Goal: Information Seeking & Learning: Learn about a topic

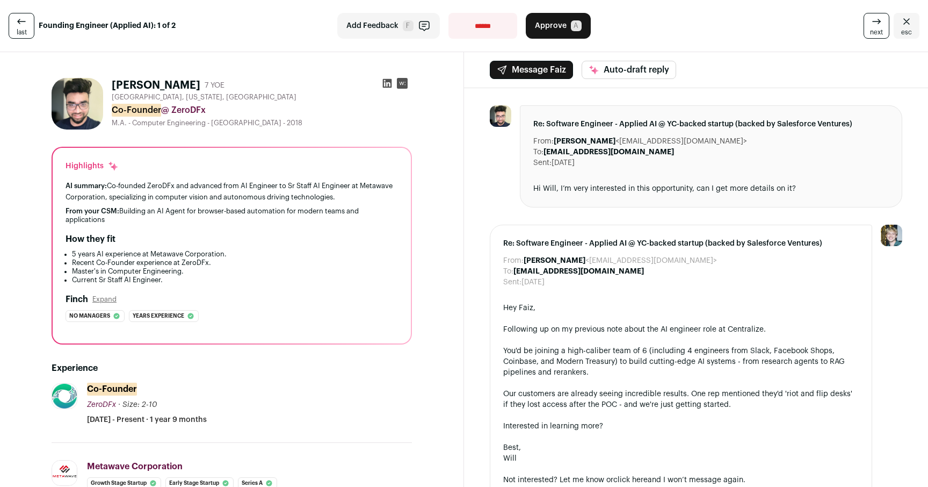
click at [490, 168] on div at bounding box center [500, 156] width 21 height 102
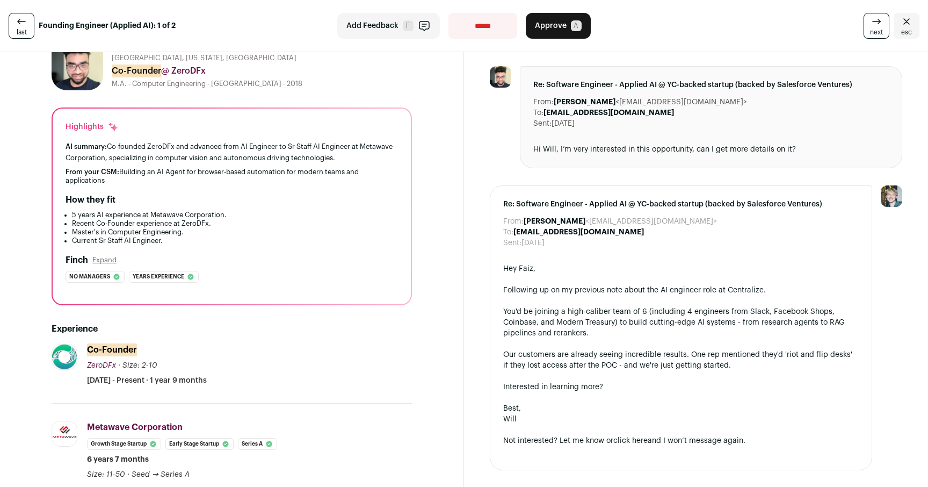
scroll to position [40, 0]
click at [306, 246] on div "Highlights AI summary: Co-founded ZeroDFx and advanced from AI Engineer to Sr S…" at bounding box center [232, 206] width 358 height 196
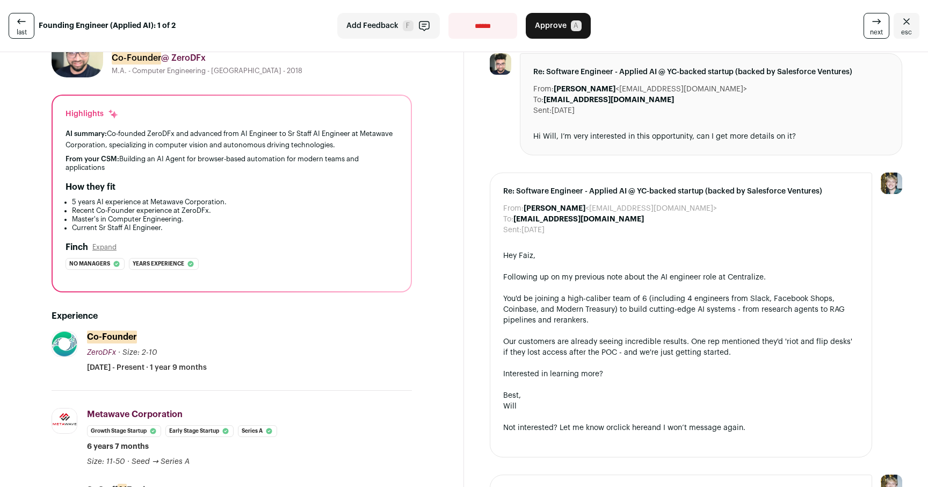
scroll to position [0, 0]
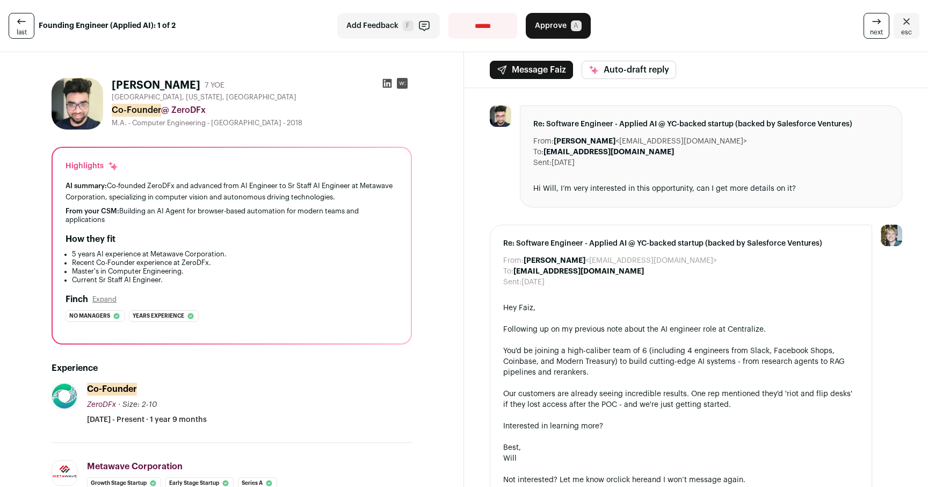
click at [384, 83] on icon at bounding box center [387, 83] width 9 height 9
click at [106, 300] on button "Expand" at bounding box center [104, 299] width 24 height 9
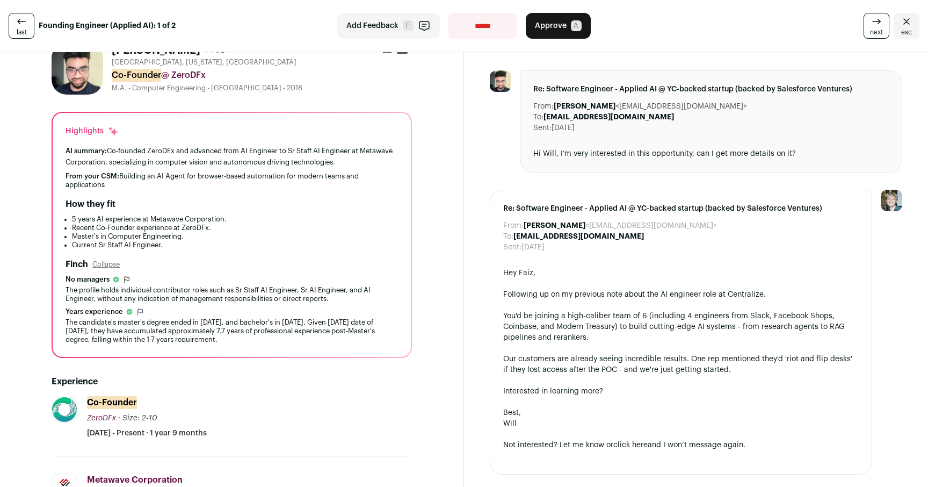
scroll to position [39, 0]
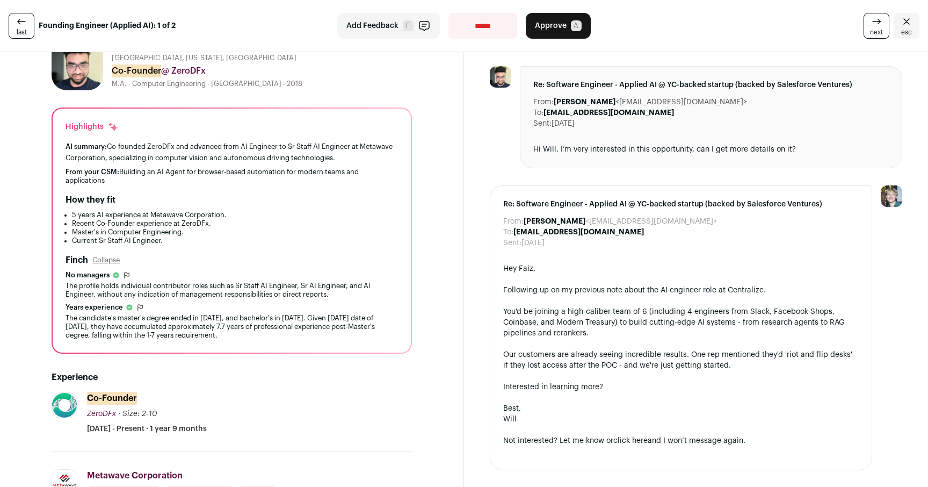
click at [203, 294] on div "The profile holds individual contributor roles such as Sr Staff AI Engineer, Sr…" at bounding box center [232, 289] width 333 height 17
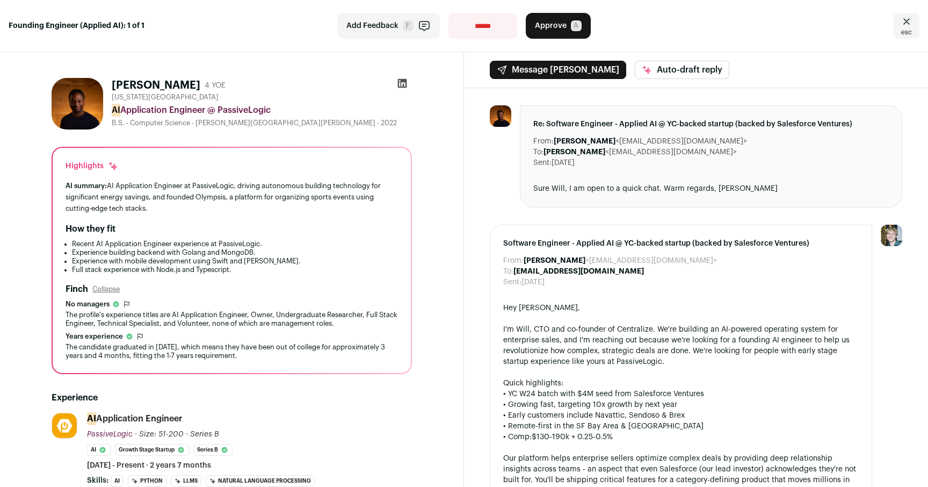
click at [357, 284] on div "[PERSON_NAME] Collapse" at bounding box center [232, 289] width 333 height 13
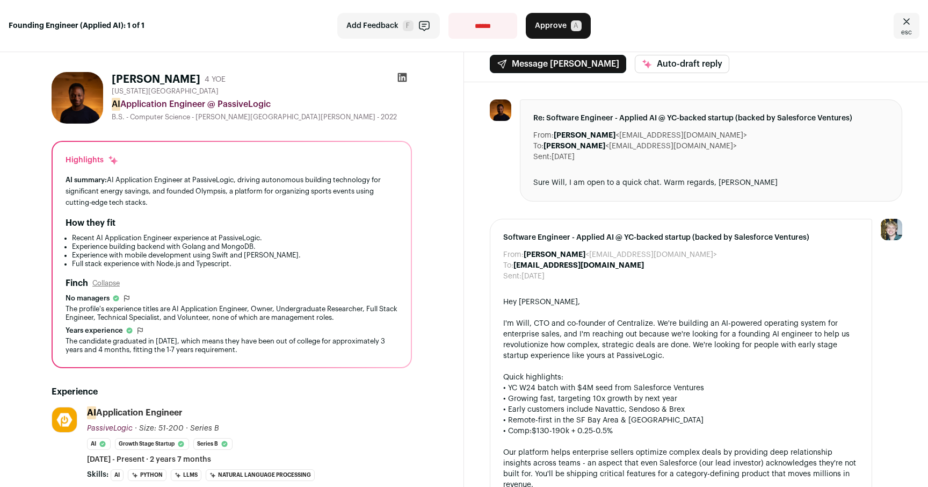
click at [357, 284] on div "[PERSON_NAME] Collapse" at bounding box center [232, 283] width 333 height 13
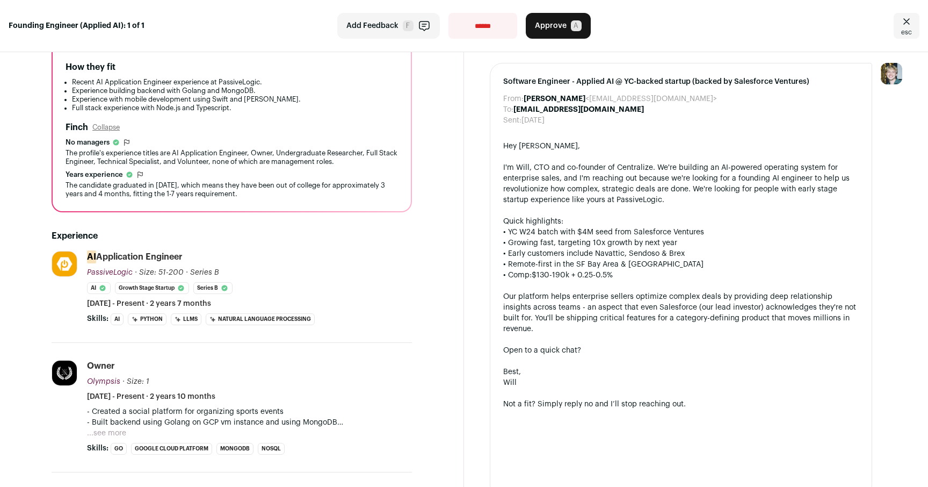
scroll to position [166, 0]
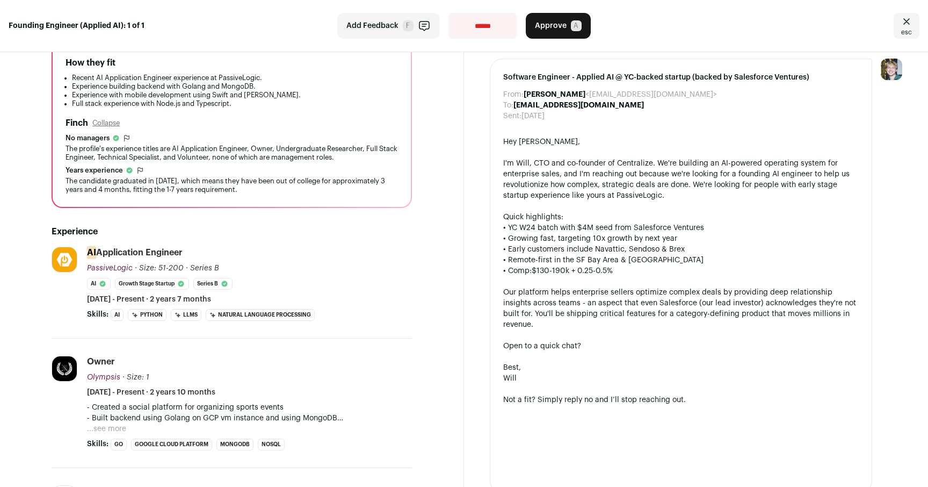
click at [319, 284] on div "AI Application Engineer PassiveLogic PassiveLogic [DOMAIN_NAME] Add to company …" at bounding box center [249, 276] width 325 height 58
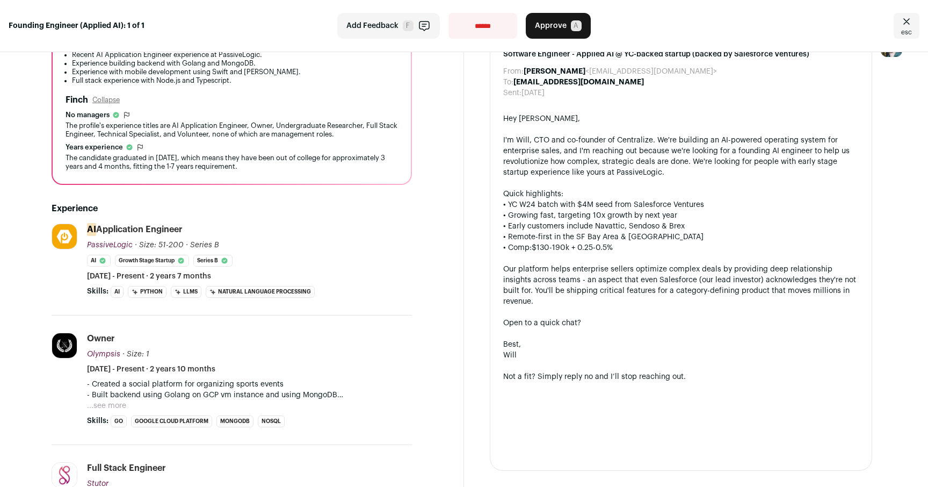
click at [115, 403] on button "...see more" at bounding box center [106, 405] width 39 height 11
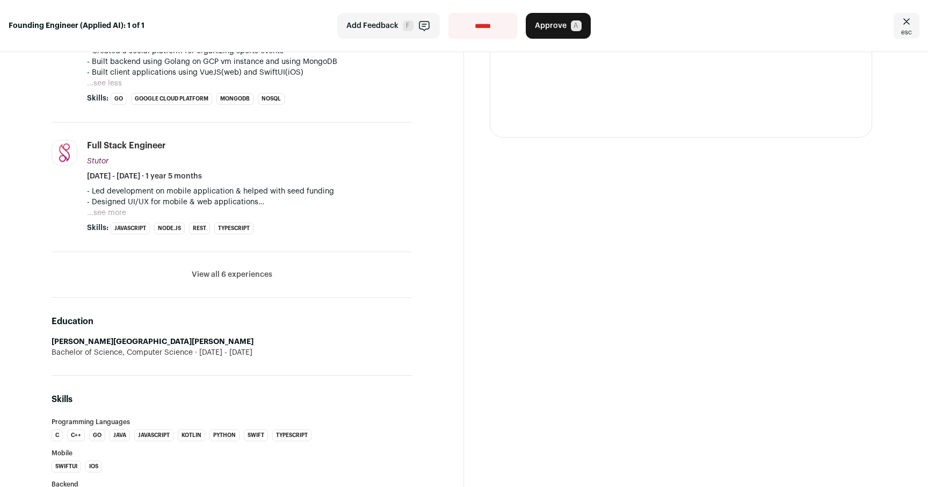
scroll to position [0, 0]
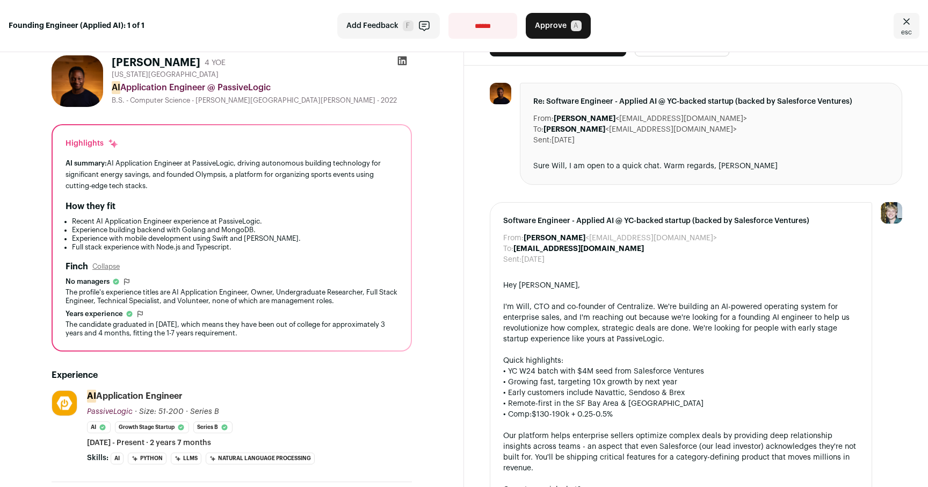
scroll to position [18, 0]
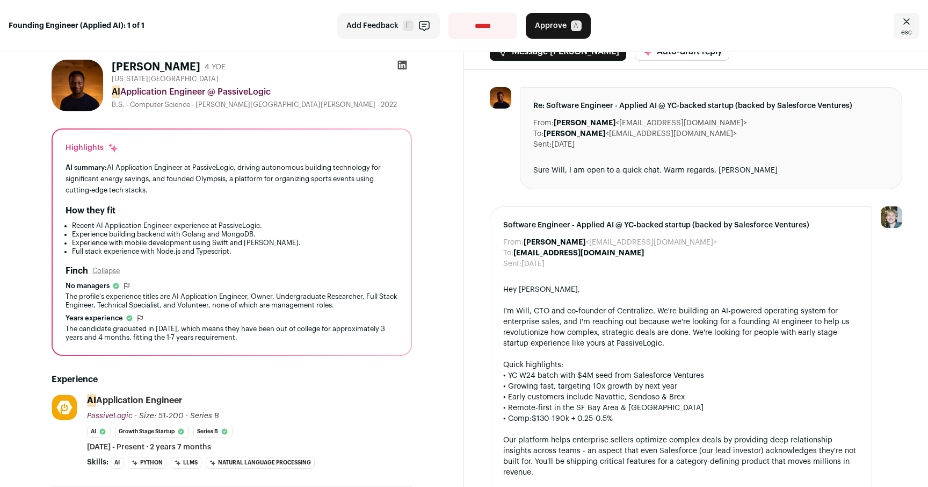
click at [397, 63] on icon at bounding box center [402, 65] width 11 height 11
click at [200, 209] on div "How they fit" at bounding box center [232, 210] width 333 height 13
click at [238, 215] on div "How they fit" at bounding box center [232, 210] width 333 height 13
click at [480, 30] on select "**********" at bounding box center [483, 26] width 69 height 26
select select "**********"
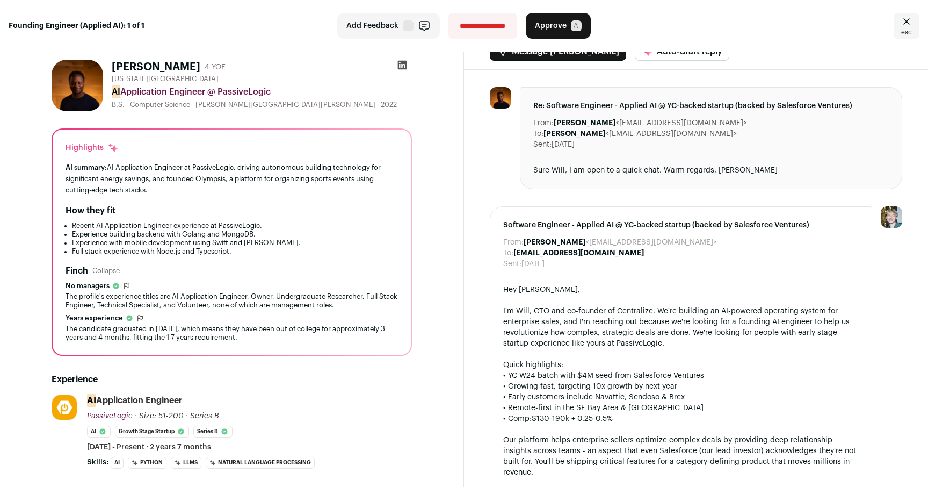
click at [449, 13] on select "**********" at bounding box center [483, 26] width 69 height 26
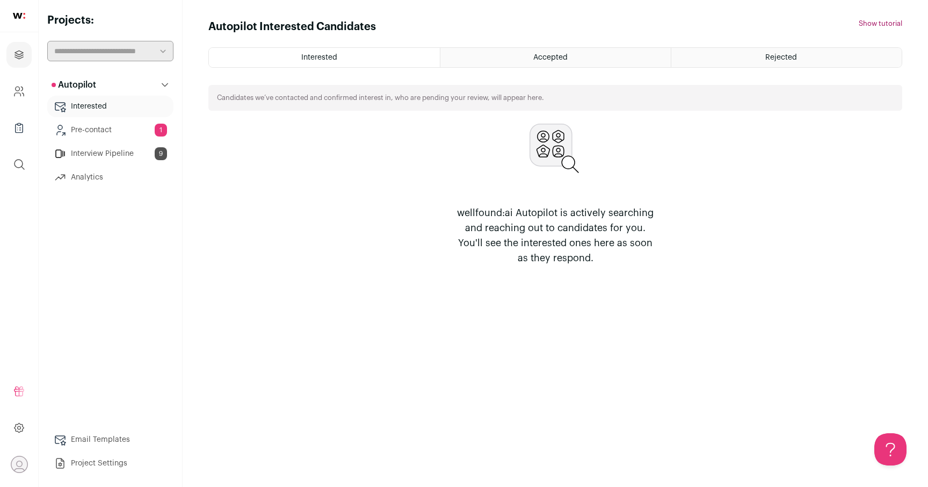
click at [366, 155] on div "wellfound:ai Autopilot is actively searching and reaching out to candidates for…" at bounding box center [555, 195] width 694 height 142
click at [284, 136] on div "wellfound:ai Autopilot is actively searching and reaching out to candidates for…" at bounding box center [555, 195] width 694 height 142
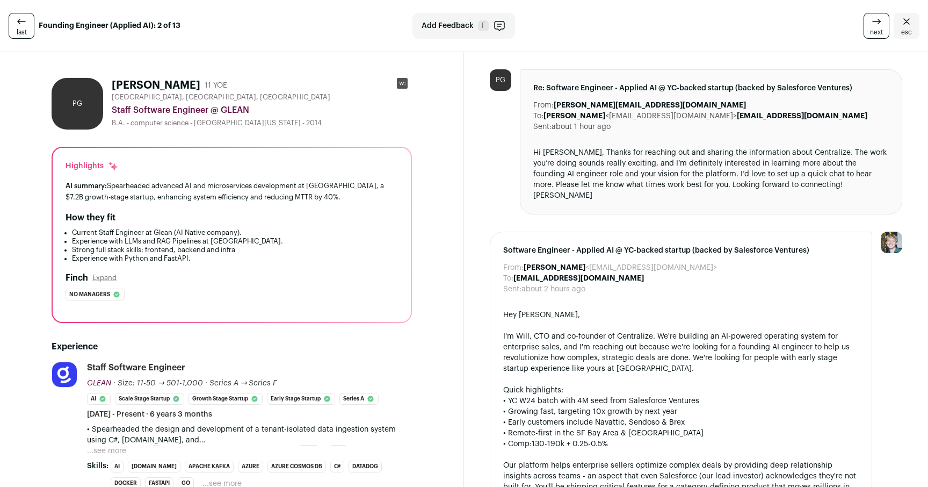
click at [731, 170] on div "Hi William, Thanks for reaching out and sharing the information about Centraliz…" at bounding box center [711, 174] width 356 height 54
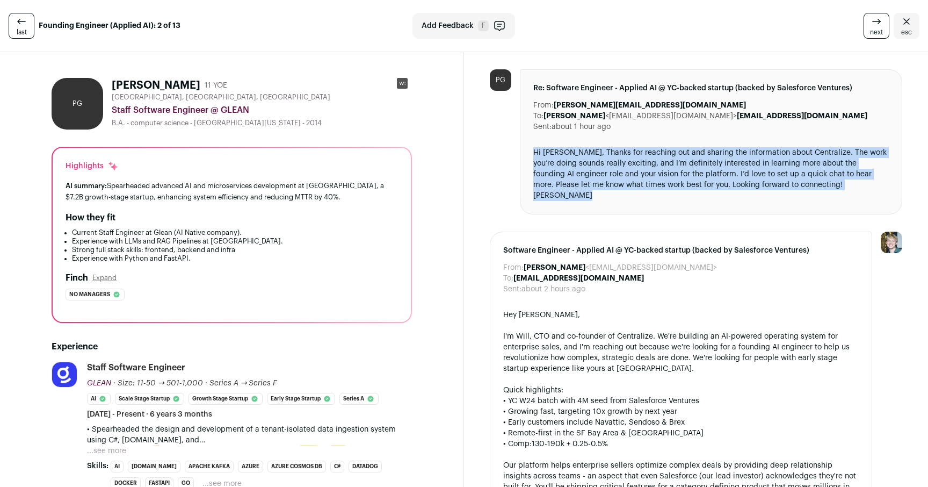
click at [719, 173] on div "Hi William, Thanks for reaching out and sharing the information about Centraliz…" at bounding box center [711, 174] width 356 height 54
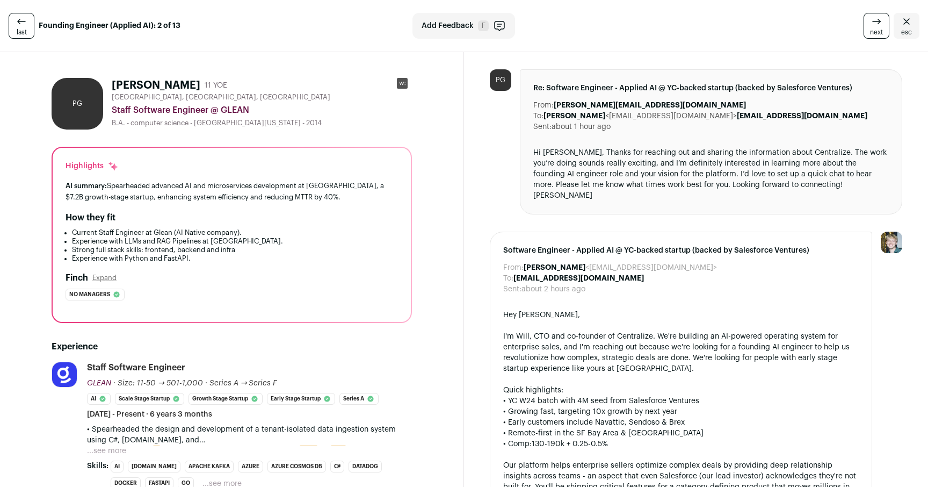
click at [719, 173] on div "Hi William, Thanks for reaching out and sharing the information about Centraliz…" at bounding box center [711, 174] width 356 height 54
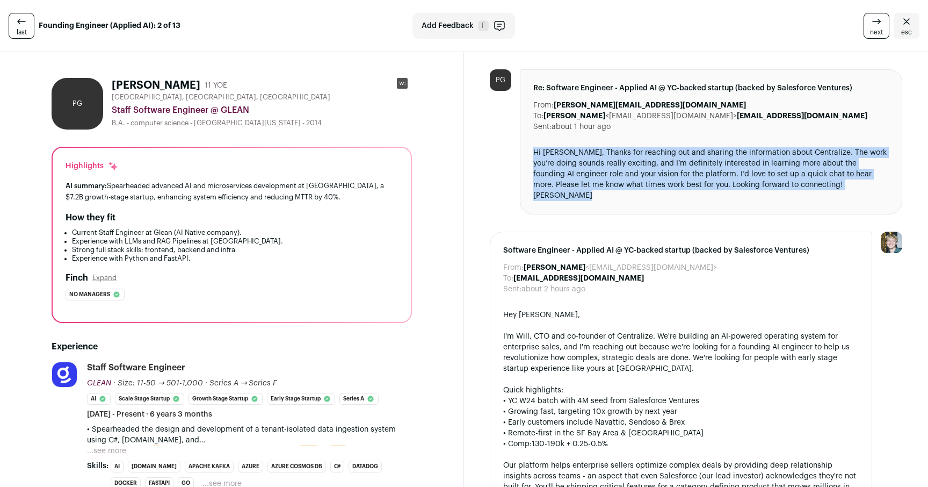
click at [726, 173] on div "Hi William, Thanks for reaching out and sharing the information about Centraliz…" at bounding box center [711, 174] width 356 height 54
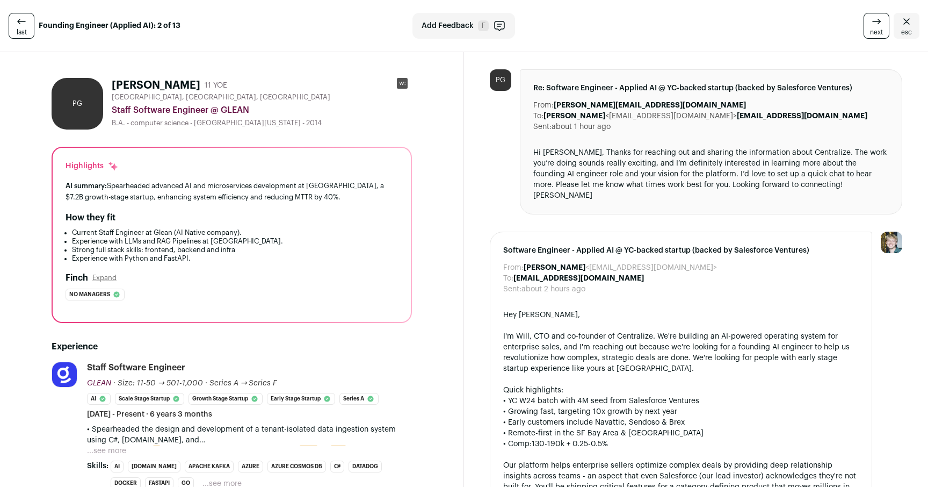
click at [726, 173] on div "Hi William, Thanks for reaching out and sharing the information about Centraliz…" at bounding box center [711, 174] width 356 height 54
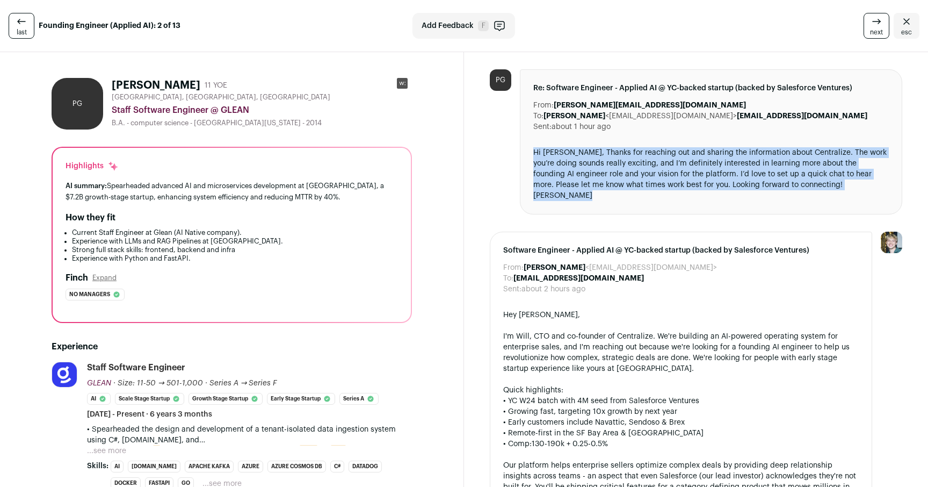
click at [701, 177] on div "Hi William, Thanks for reaching out and sharing the information about Centraliz…" at bounding box center [711, 174] width 356 height 54
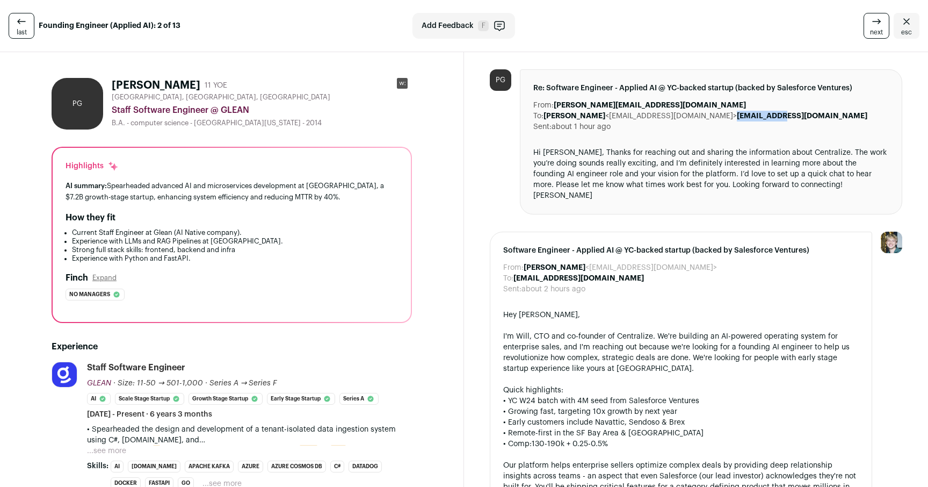
drag, startPoint x: 742, startPoint y: 118, endPoint x: 787, endPoint y: 115, distance: 44.6
click at [787, 115] on b "petergimeta@gmail.com" at bounding box center [802, 116] width 131 height 8
copy b "petergimeta"
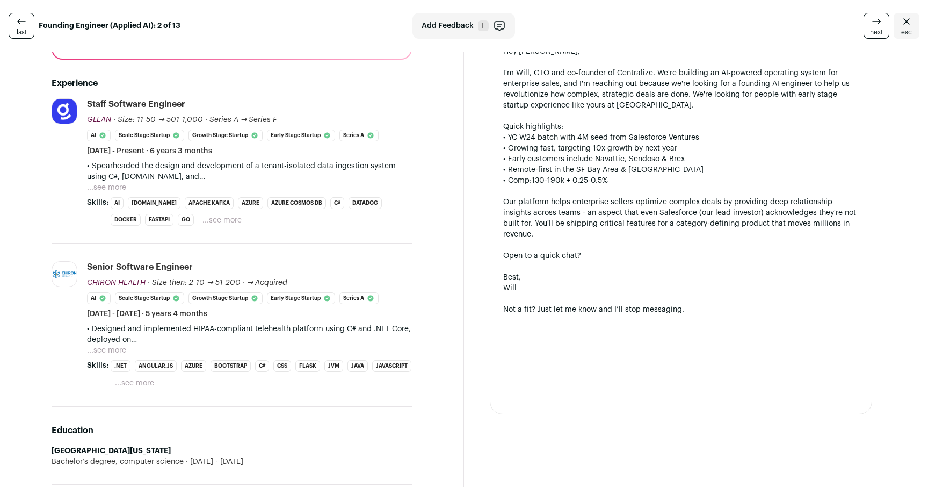
scroll to position [276, 0]
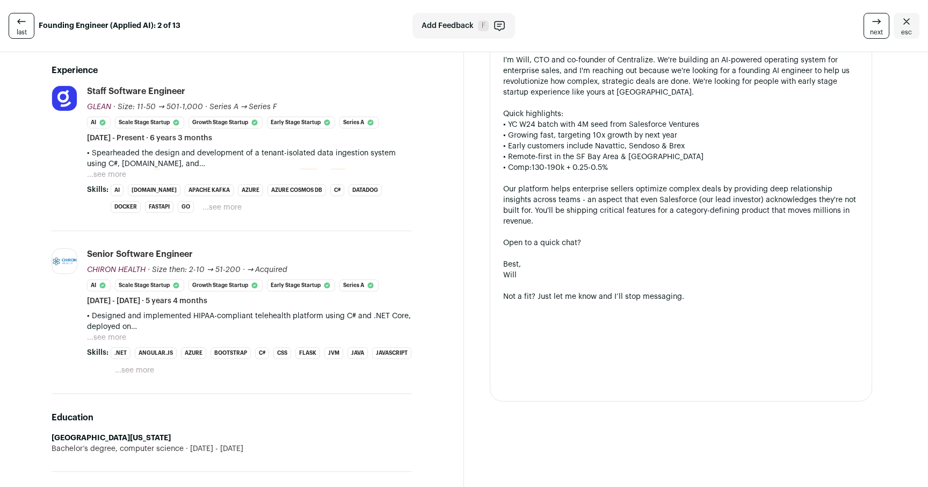
click at [124, 175] on button "...see more" at bounding box center [106, 174] width 39 height 11
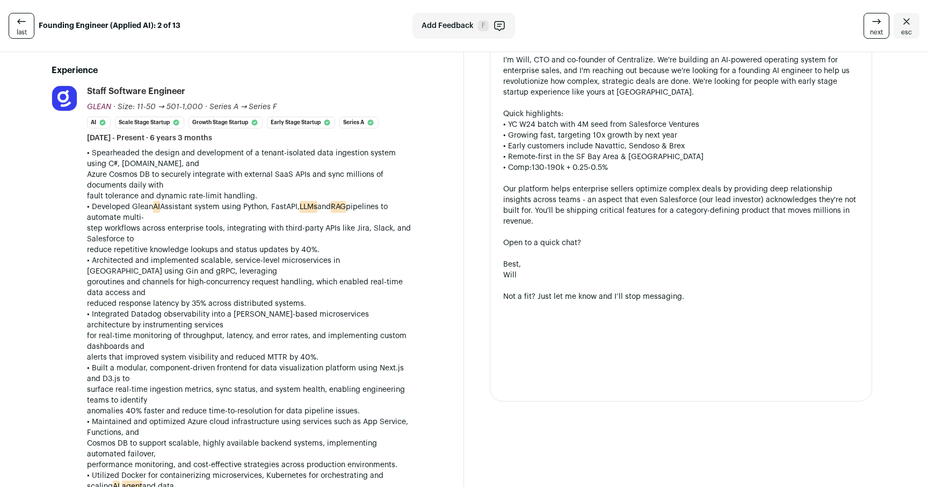
click at [211, 174] on p "• Spearheaded the design and development of a tenant-isolated data ingestion sy…" at bounding box center [249, 175] width 325 height 54
click at [197, 190] on p "• Spearheaded the design and development of a tenant-isolated data ingestion sy…" at bounding box center [249, 175] width 325 height 54
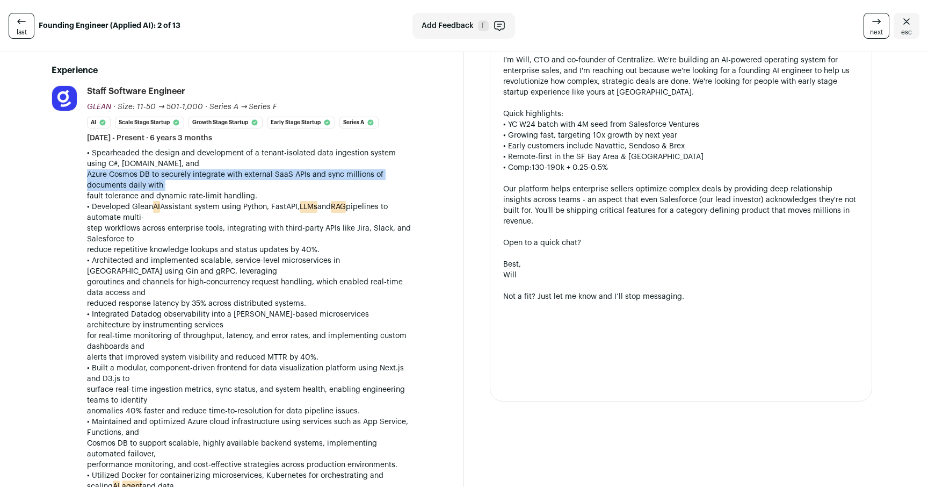
click at [186, 197] on p "• Spearheaded the design and development of a tenant-isolated data ingestion sy…" at bounding box center [249, 175] width 325 height 54
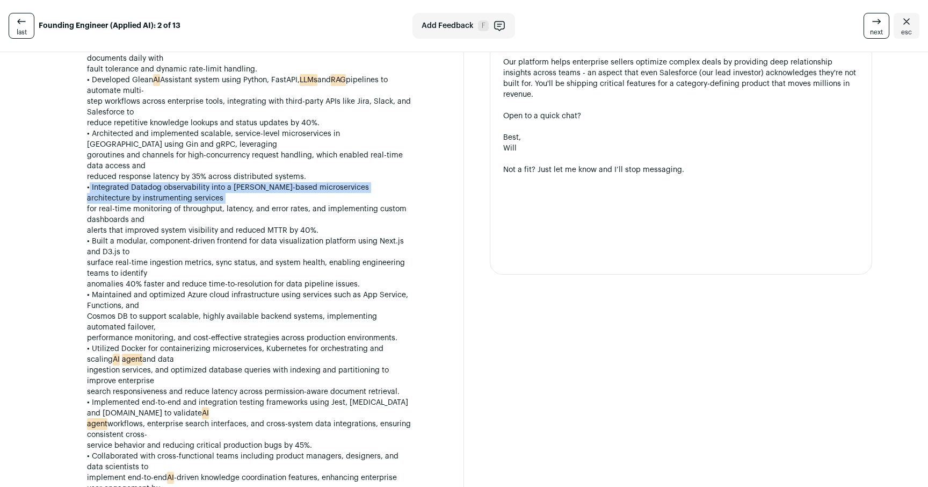
click at [186, 197] on p "• Integrated Datadog observability into a Kafka-based microservices architectur…" at bounding box center [249, 209] width 325 height 54
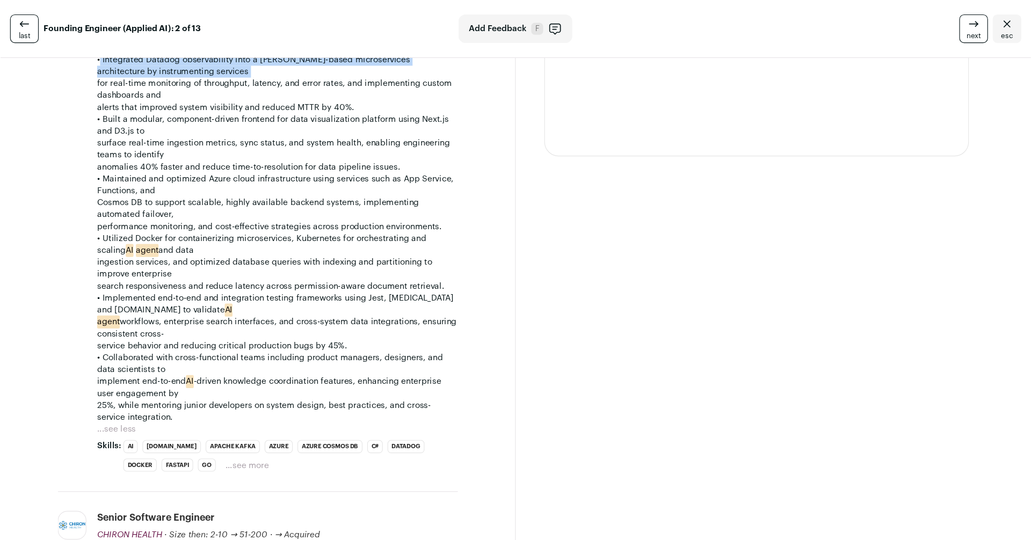
scroll to position [562, 0]
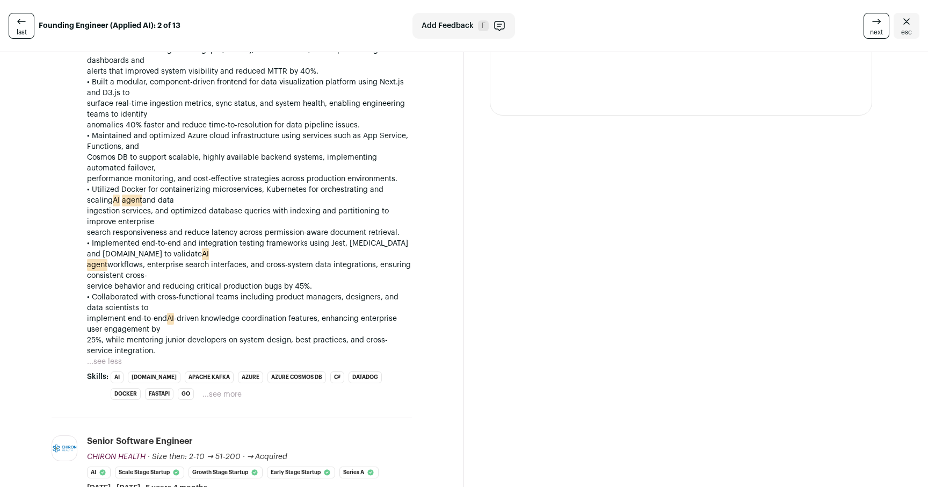
click at [186, 197] on p "• Utilized Docker for containerizing microservices, Kubernetes for orchestratin…" at bounding box center [249, 211] width 325 height 54
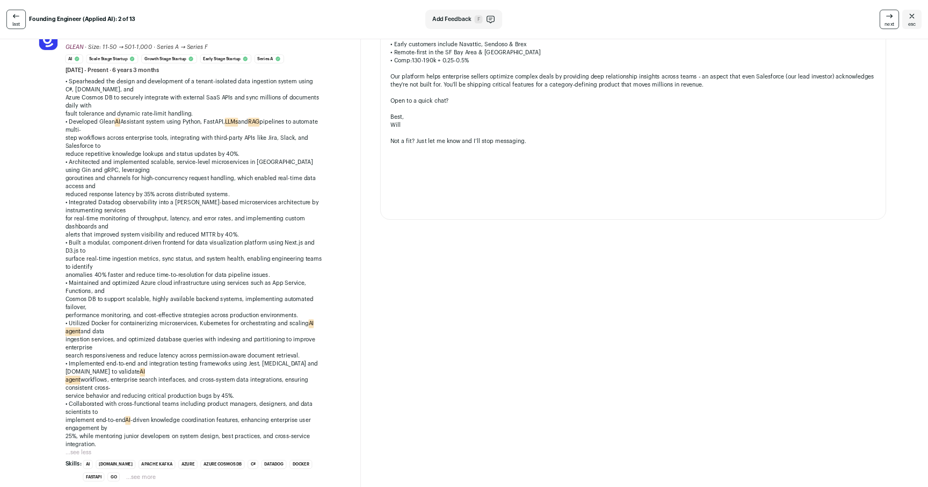
scroll to position [319, 0]
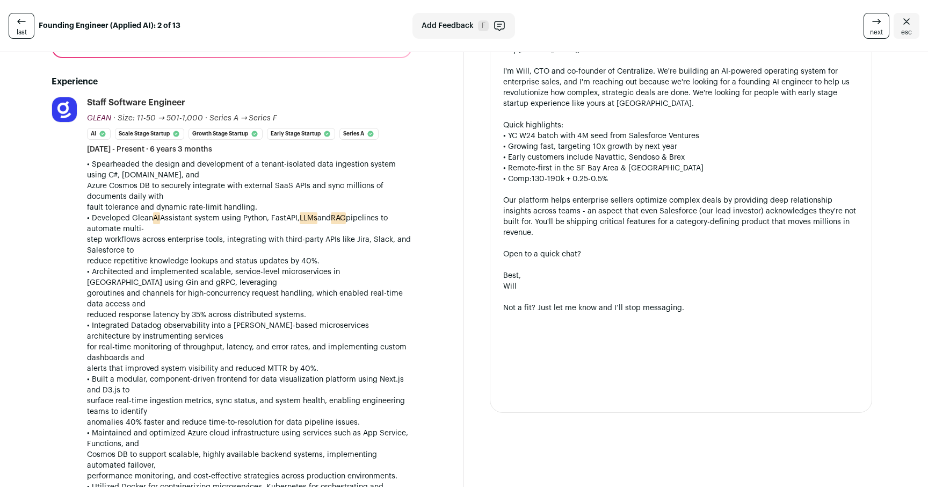
scroll to position [0, 0]
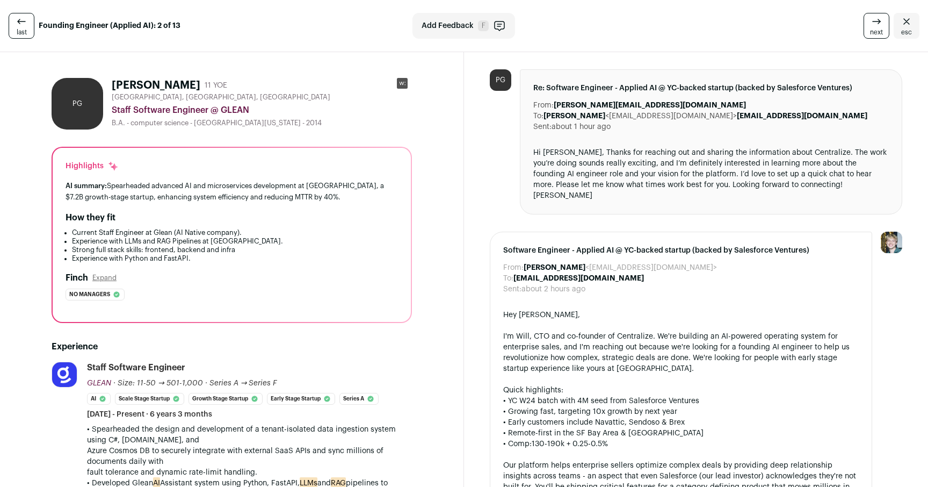
drag, startPoint x: 111, startPoint y: 86, endPoint x: 154, endPoint y: 84, distance: 43.0
click at [154, 84] on div "PG Peter Gi 11 YOE San Francisco, CA, USA Staff Software Engineer @ GLEAN B.A. …" at bounding box center [232, 104] width 360 height 52
copy h1 "Peter Gi"
click at [298, 195] on div "AI summary: Spearheaded advanced AI and microservices development at Glean, a $…" at bounding box center [232, 191] width 333 height 23
click at [521, 174] on div "Re: Software Engineer - Applied AI @ YC-backed startup (backed by Salesforce Ve…" at bounding box center [711, 141] width 382 height 145
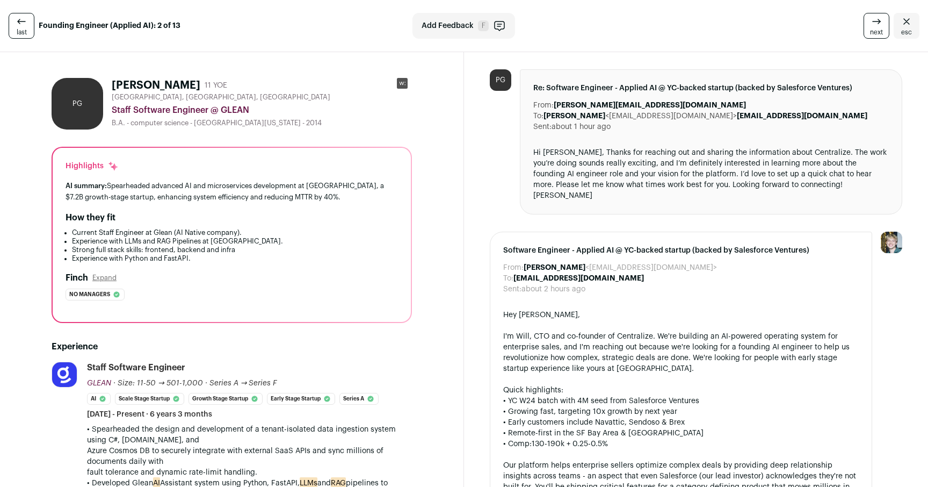
click at [521, 174] on div "Re: Software Engineer - Applied AI @ YC-backed startup (backed by Salesforce Ve…" at bounding box center [711, 141] width 382 height 145
click at [541, 174] on div "Hi William, Thanks for reaching out and sharing the information about Centraliz…" at bounding box center [711, 174] width 356 height 54
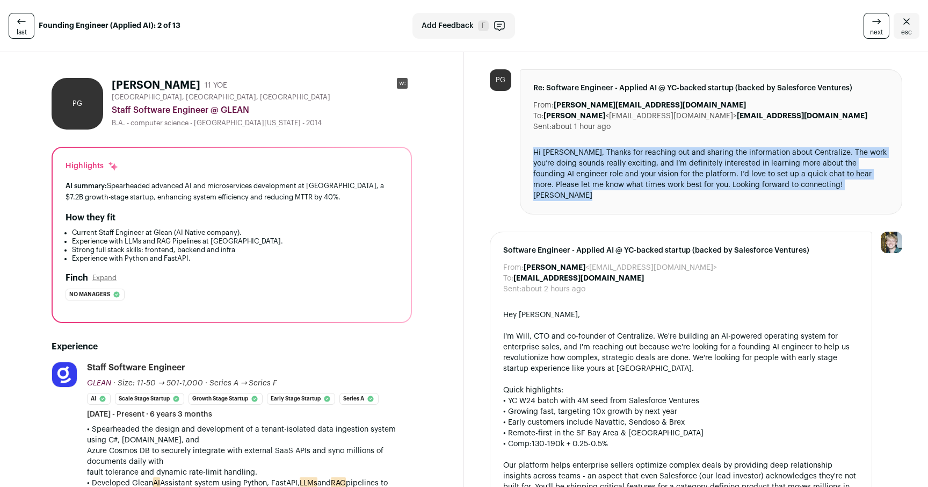
click at [565, 173] on div "Hi William, Thanks for reaching out and sharing the information about Centraliz…" at bounding box center [711, 174] width 356 height 54
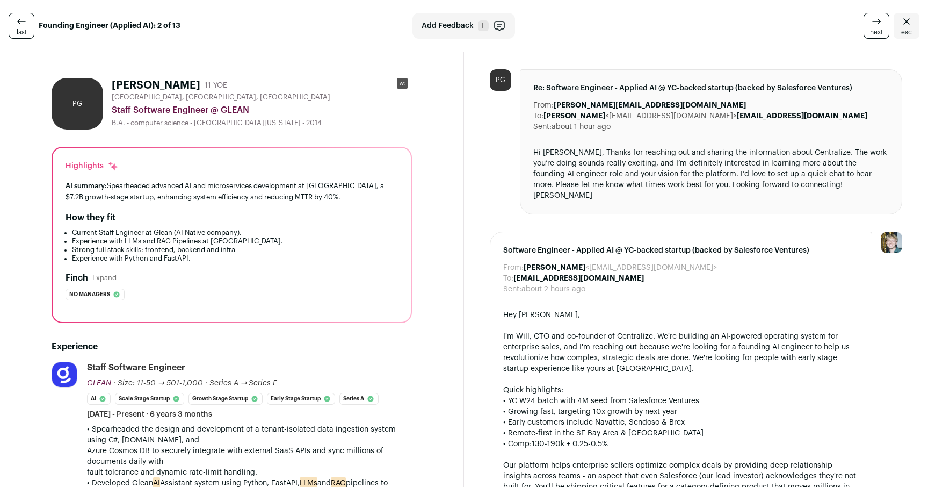
click at [565, 173] on div "Hi William, Thanks for reaching out and sharing the information about Centraliz…" at bounding box center [711, 174] width 356 height 54
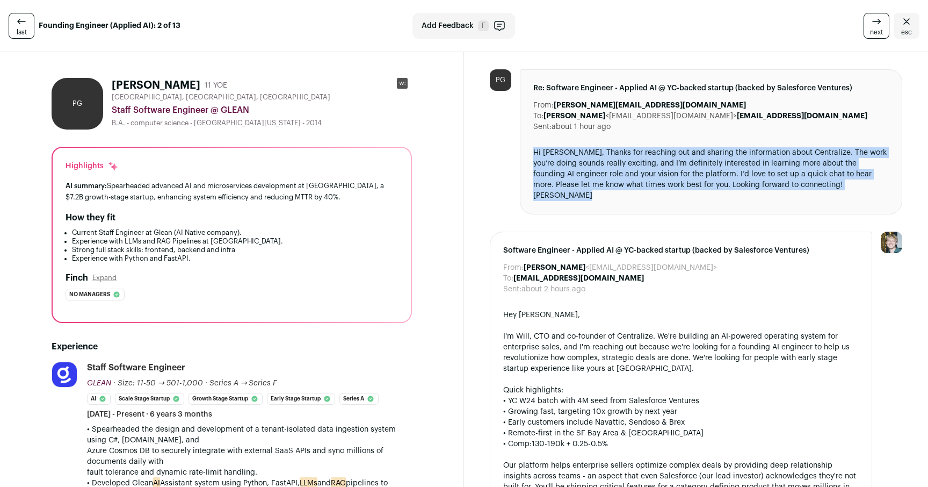
click at [576, 172] on div "Hi William, Thanks for reaching out and sharing the information about Centraliz…" at bounding box center [711, 174] width 356 height 54
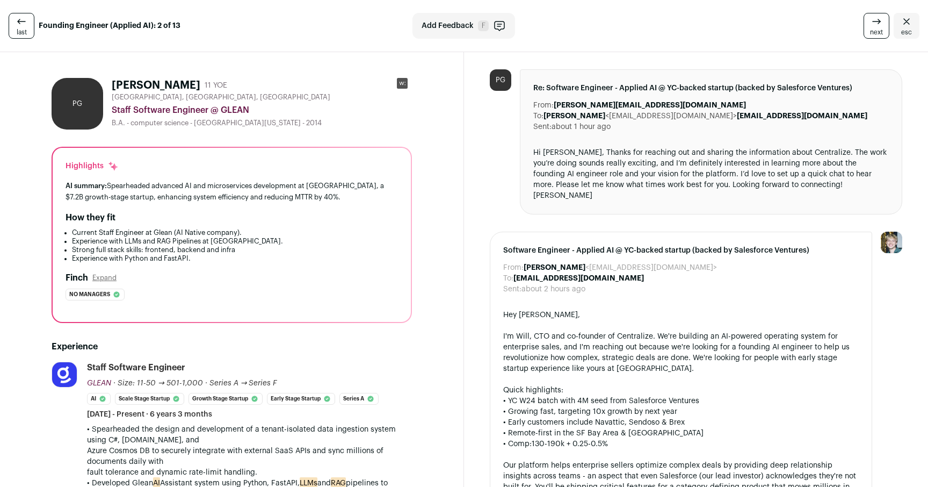
click at [576, 172] on div "Hi William, Thanks for reaching out and sharing the information about Centraliz…" at bounding box center [711, 174] width 356 height 54
click at [556, 175] on div "Hi William, Thanks for reaching out and sharing the information about Centraliz…" at bounding box center [711, 174] width 356 height 54
click at [108, 283] on div "Finch Expand" at bounding box center [232, 277] width 333 height 13
click at [107, 280] on button "Expand" at bounding box center [104, 277] width 24 height 9
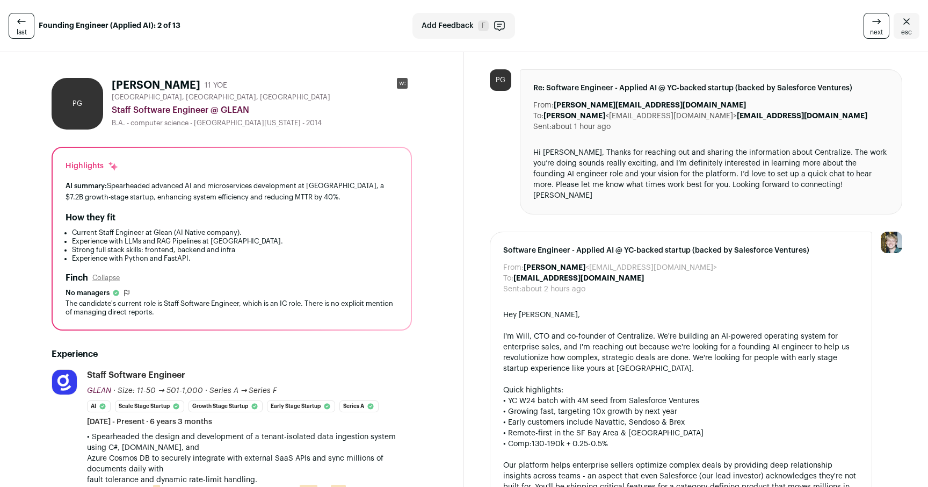
click at [210, 295] on header "No managers Flag a problem" at bounding box center [232, 292] width 333 height 9
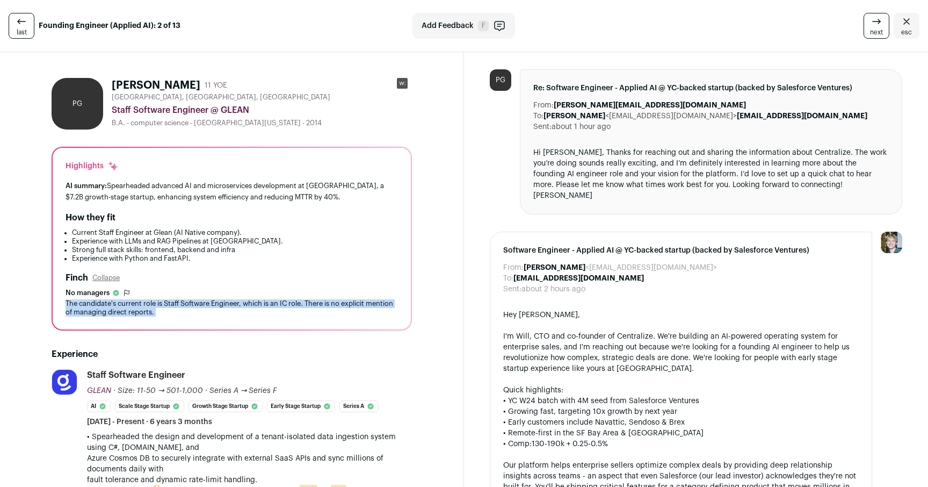
click at [235, 302] on div "The candidate's current role is Staff Software Engineer, which is an IC role. T…" at bounding box center [232, 307] width 333 height 17
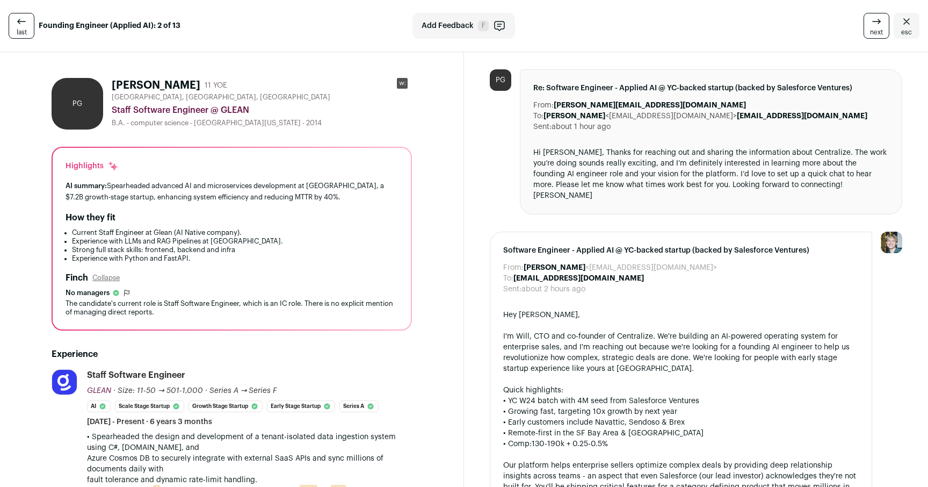
click at [235, 302] on div "The candidate's current role is Staff Software Engineer, which is an IC role. T…" at bounding box center [232, 307] width 333 height 17
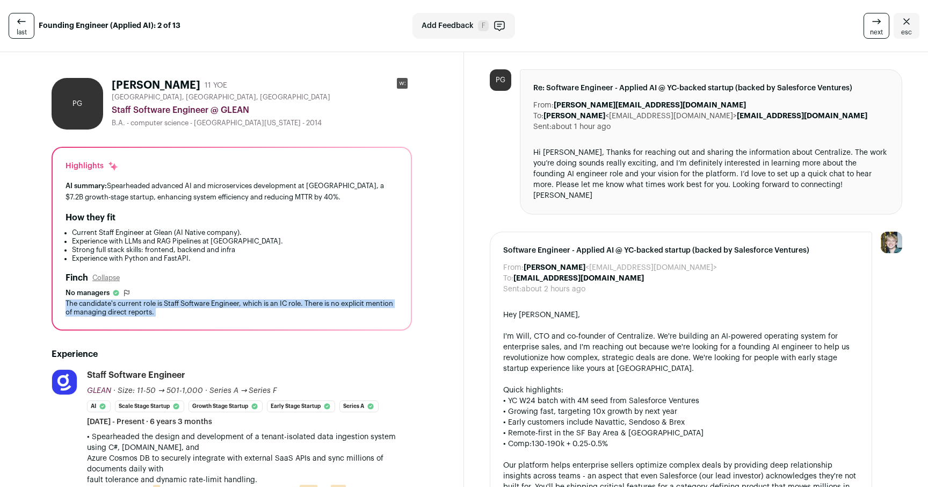
click at [276, 302] on div "The candidate's current role is Staff Software Engineer, which is an IC role. T…" at bounding box center [232, 307] width 333 height 17
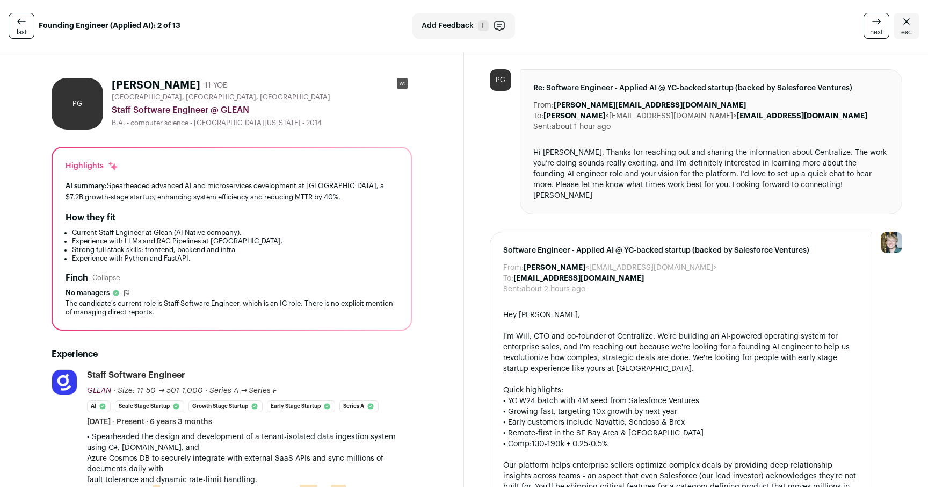
click at [252, 245] on li "Experience with LLMs and RAG Pipelines at Glean." at bounding box center [235, 241] width 326 height 9
click at [177, 243] on li "Experience with LLMs and RAG Pipelines at Glean." at bounding box center [235, 241] width 326 height 9
click at [192, 238] on li "Experience with LLMs and RAG Pipelines at Glean." at bounding box center [235, 241] width 326 height 9
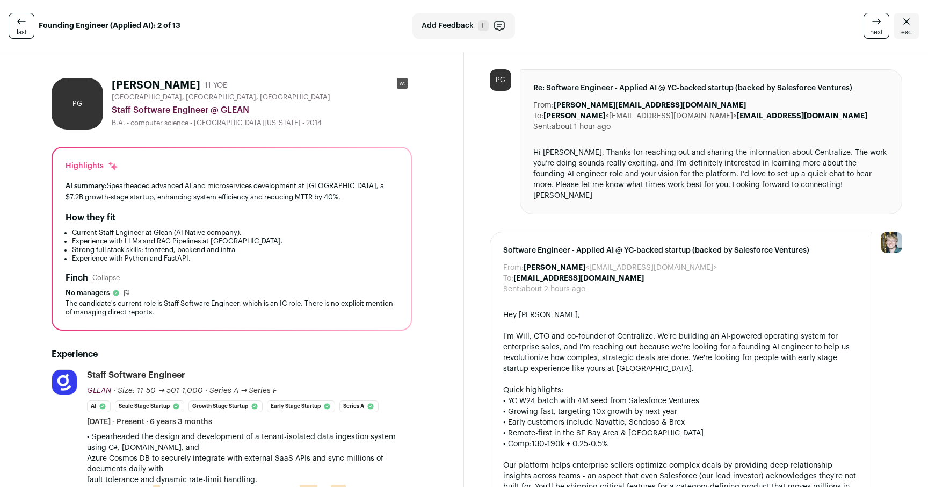
click at [204, 238] on li "Experience with LLMs and RAG Pipelines at Glean." at bounding box center [235, 241] width 326 height 9
click at [220, 236] on li "Current Staff Engineer at Glean (AI Native company)." at bounding box center [235, 232] width 326 height 9
click at [378, 209] on div "Highlights AI summary: Spearheaded advanced AI and microservices development at…" at bounding box center [232, 239] width 358 height 182
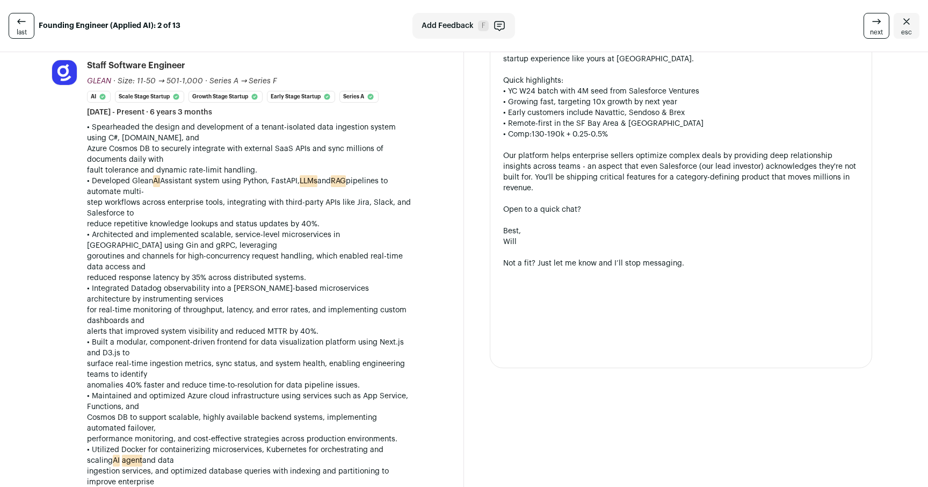
scroll to position [316, 0]
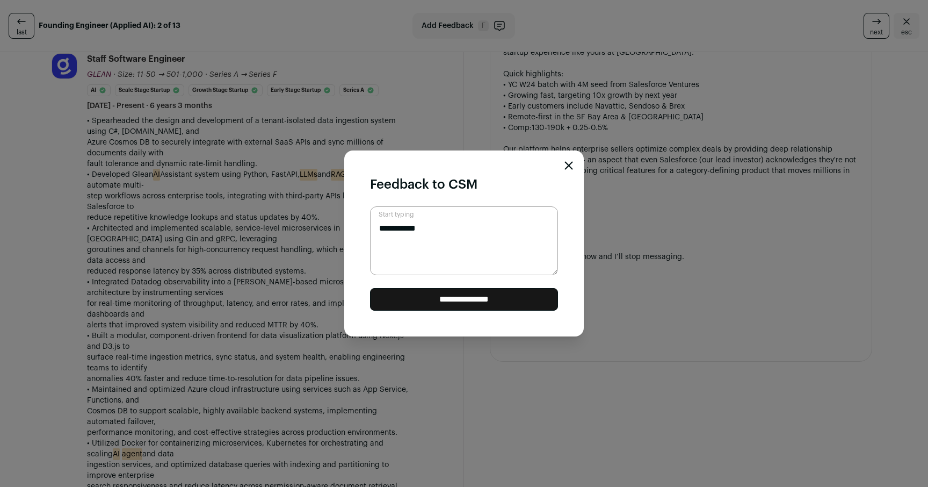
type textarea "**********"
click at [569, 163] on icon "Close modal" at bounding box center [569, 165] width 9 height 9
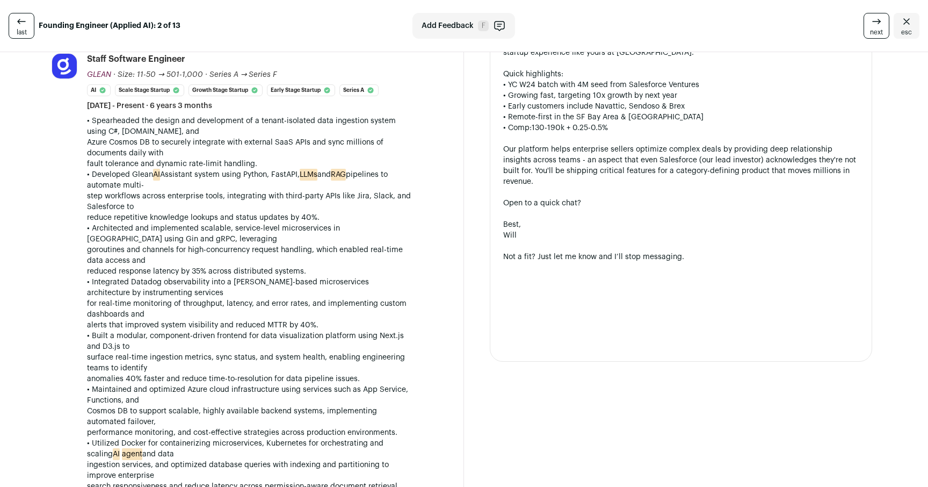
click at [257, 138] on p "• Spearheaded the design and development of a tenant-isolated data ingestion sy…" at bounding box center [249, 142] width 325 height 54
